Goal: Transaction & Acquisition: Obtain resource

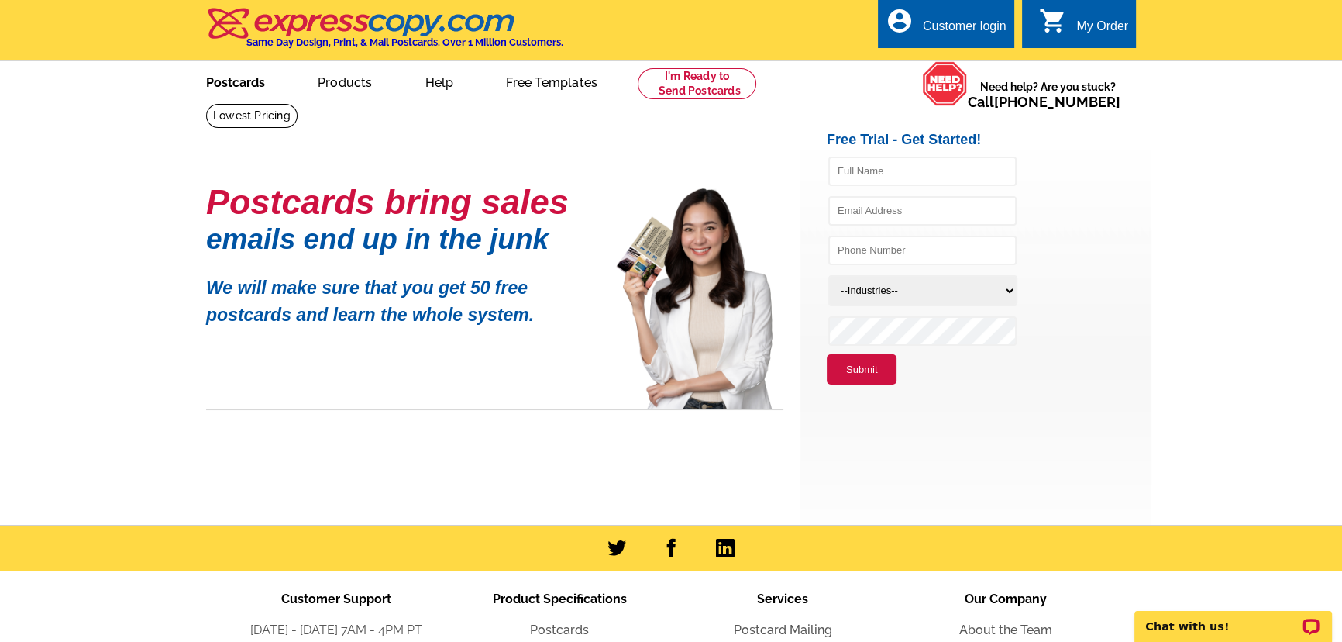
click at [229, 83] on link "Postcards" at bounding box center [235, 81] width 109 height 36
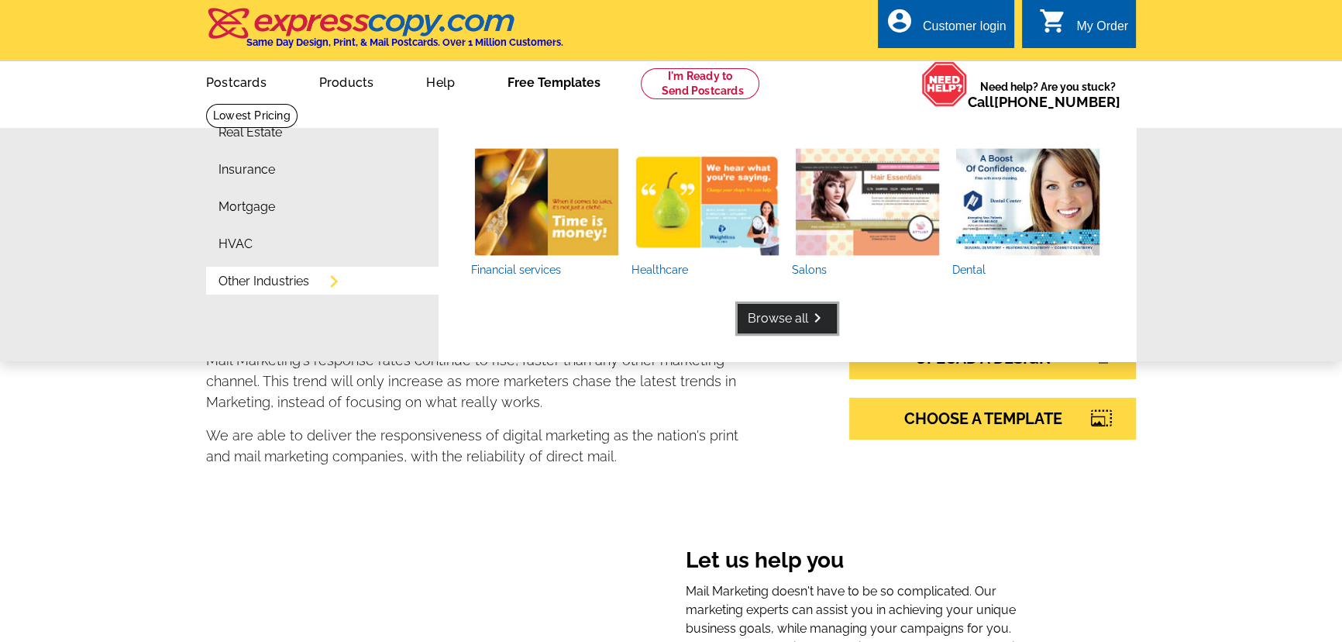
click at [780, 314] on link "Browse all keyboard_arrow_right" at bounding box center [787, 318] width 99 height 29
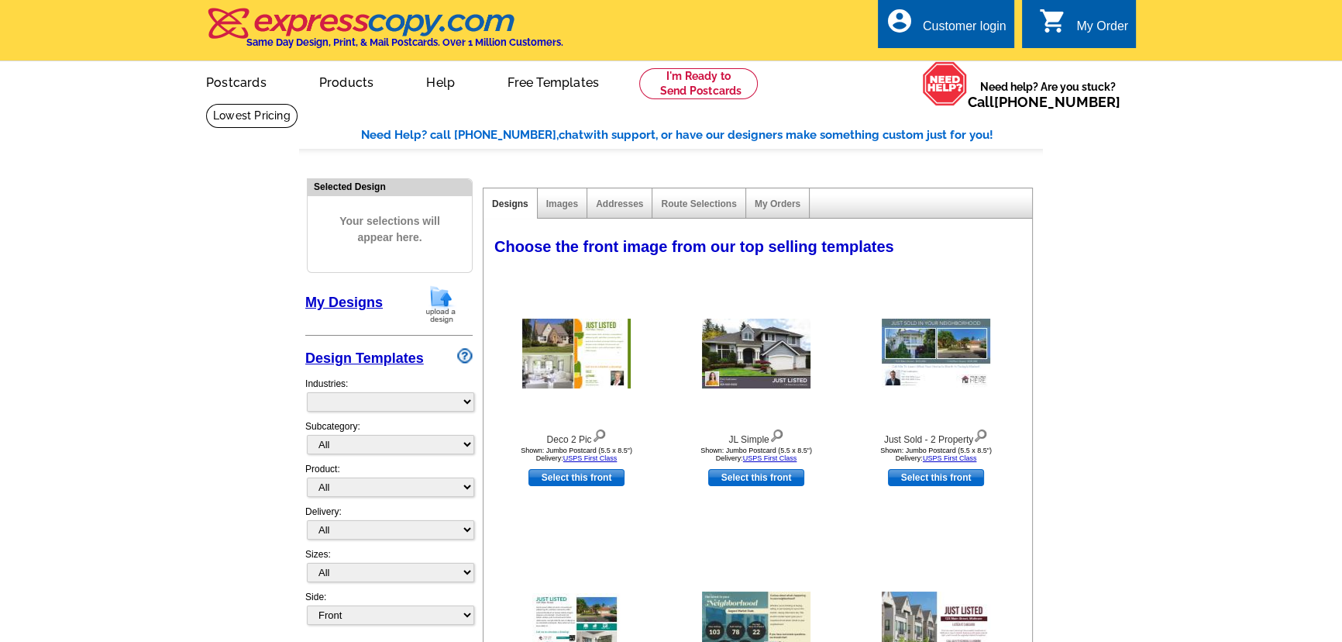
select select "785"
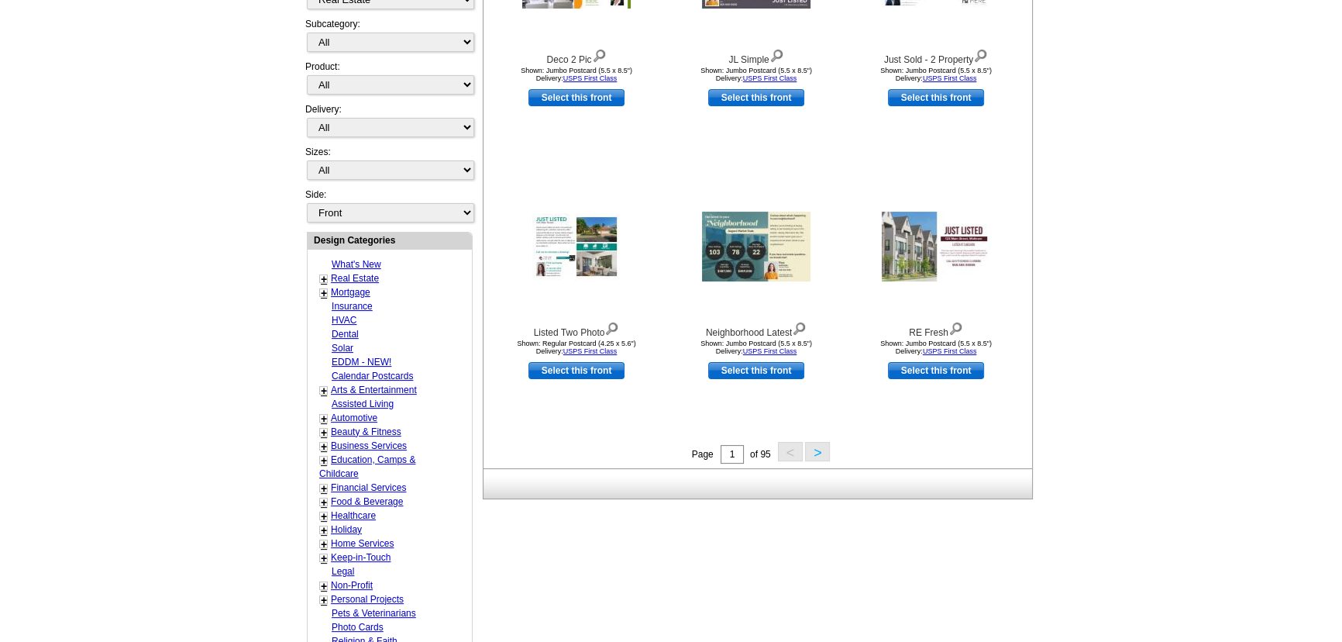
scroll to position [352, 0]
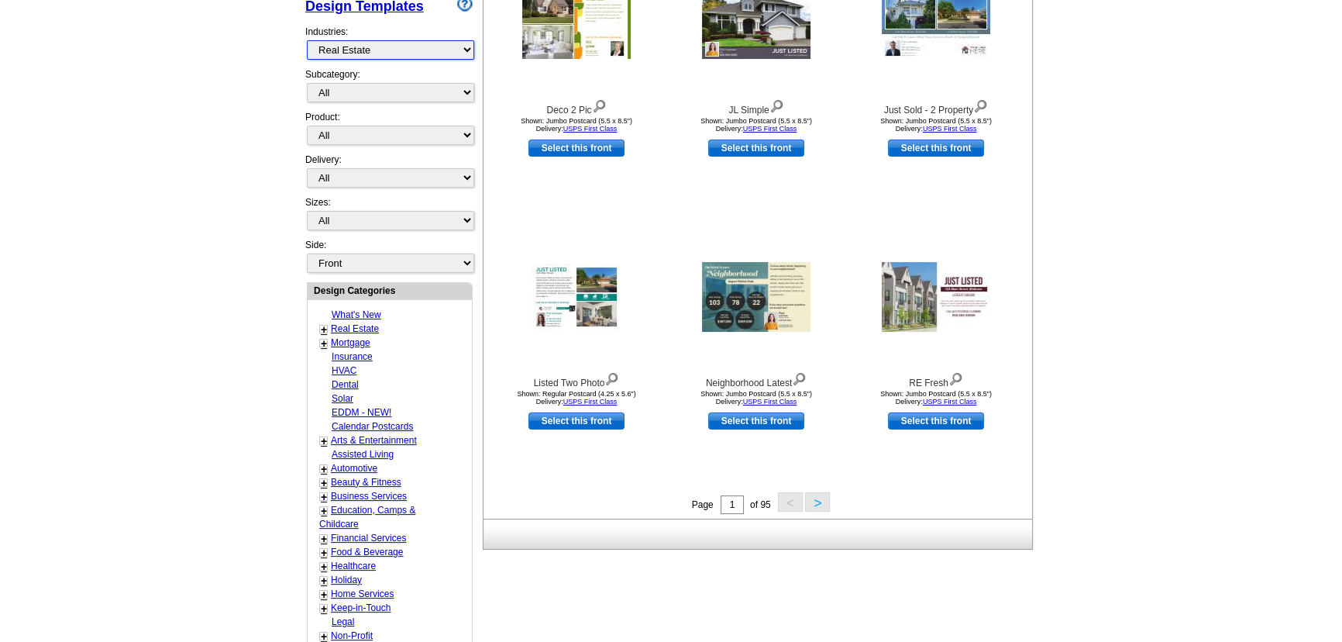
click at [465, 48] on select "What's New Real Estate Mortgage Insurance HVAC Dental Solar EDDM - NEW! Calenda…" at bounding box center [390, 49] width 167 height 19
